Goal: Information Seeking & Learning: Learn about a topic

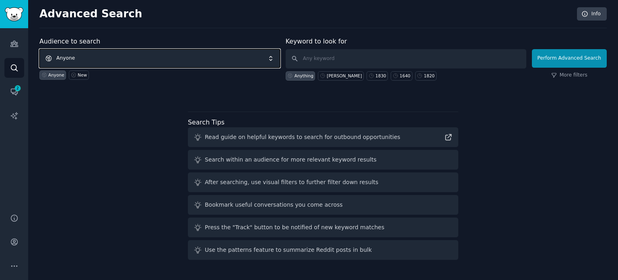
click at [136, 65] on span "Anyone" at bounding box center [159, 58] width 241 height 19
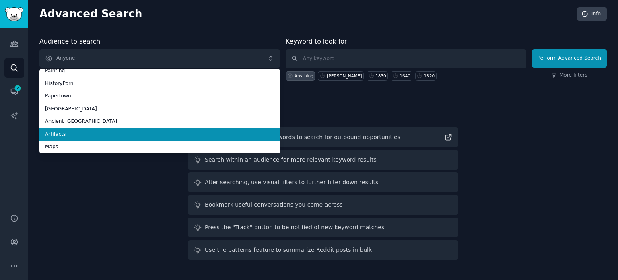
scroll to position [45, 0]
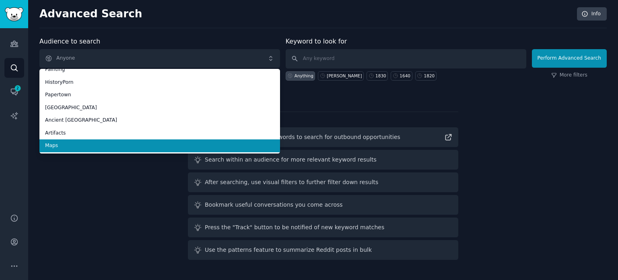
click at [74, 145] on span "Maps" at bounding box center [159, 145] width 229 height 7
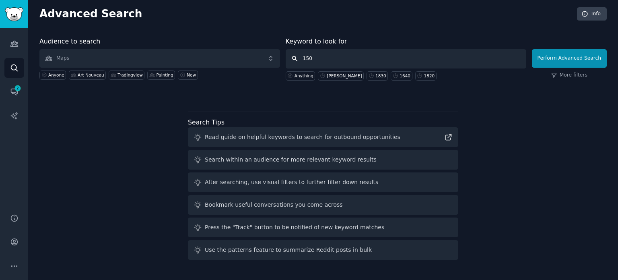
type input "1500"
click button "Perform Advanced Search" at bounding box center [569, 58] width 75 height 19
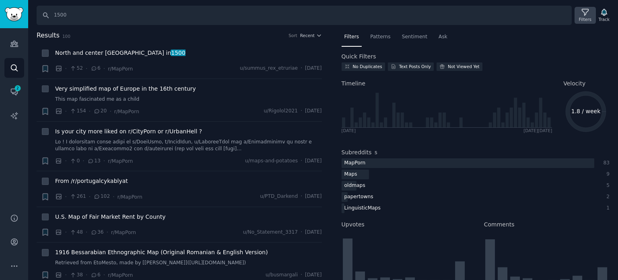
click at [586, 14] on icon at bounding box center [585, 12] width 6 height 6
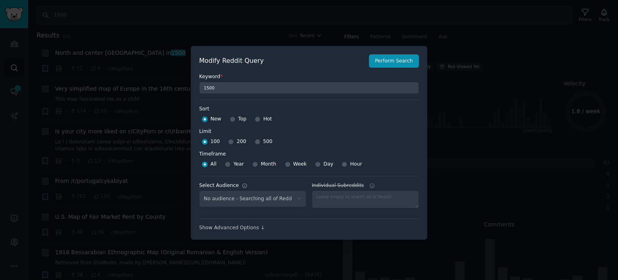
select select "f33d550f09"
click at [231, 118] on input "Top" at bounding box center [233, 119] width 6 height 6
radio input "true"
click at [255, 142] on input "500" at bounding box center [258, 142] width 6 height 6
radio input "true"
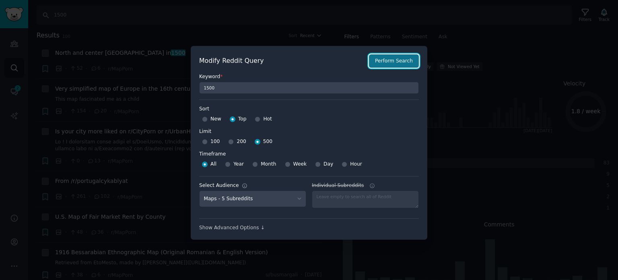
click at [392, 65] on button "Perform Search" at bounding box center [394, 61] width 50 height 14
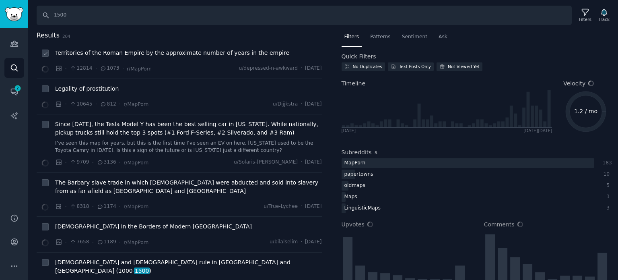
click at [120, 56] on span "Territories of the Roman Empire by the approximate number of years in the empire" at bounding box center [172, 53] width 234 height 8
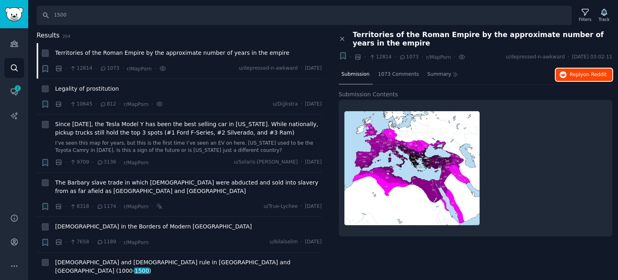
click at [566, 77] on button "Reply on Reddit" at bounding box center [583, 74] width 57 height 13
click at [45, 90] on icon at bounding box center [46, 89] width 6 height 6
checkbox input "true"
